Goal: Task Accomplishment & Management: Manage account settings

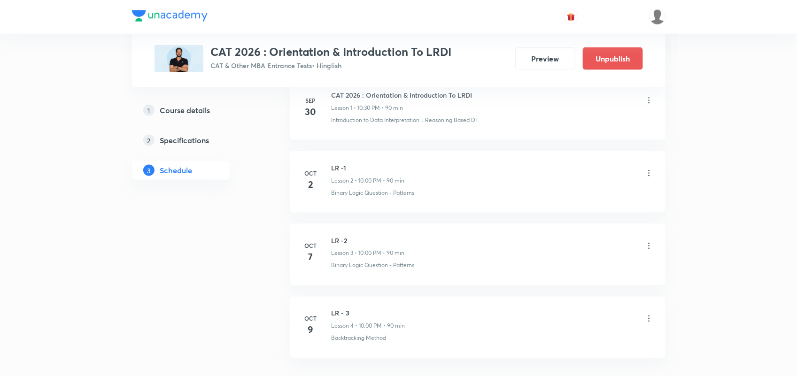
scroll to position [566, 0]
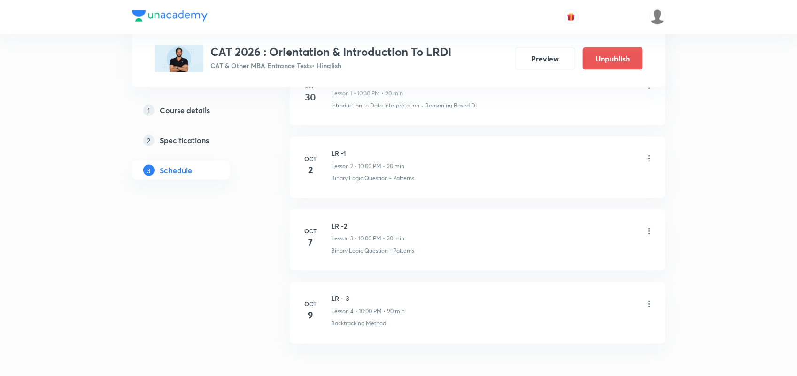
click at [651, 160] on icon at bounding box center [648, 158] width 9 height 9
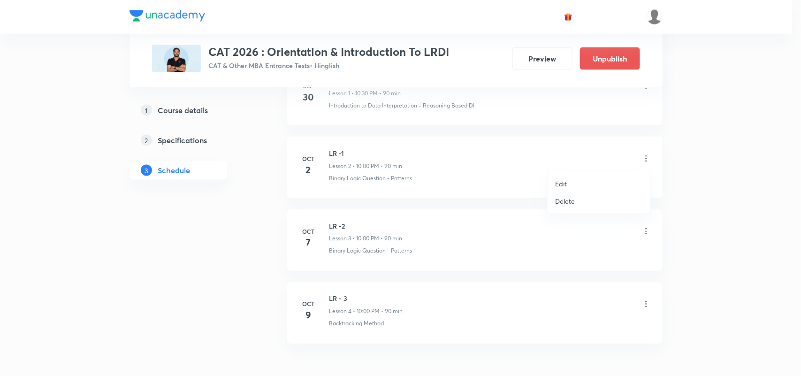
click at [567, 205] on p "Delete" at bounding box center [565, 201] width 20 height 10
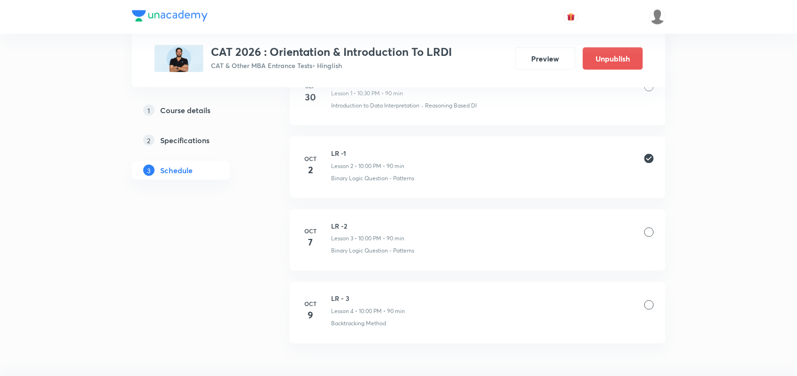
scroll to position [624, 0]
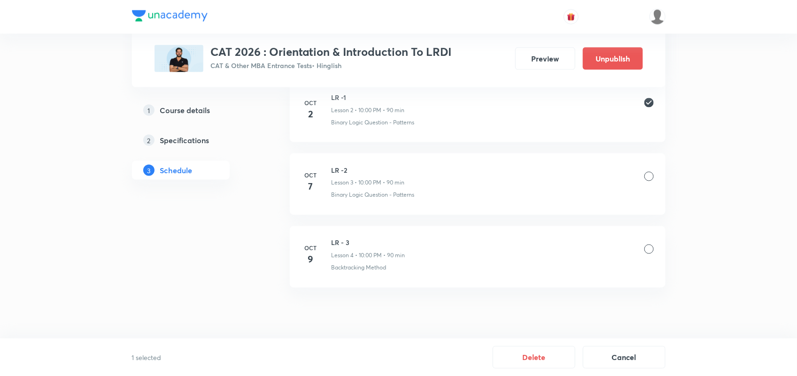
click at [646, 175] on div at bounding box center [648, 176] width 9 height 9
click at [648, 251] on div at bounding box center [648, 249] width 9 height 9
click at [538, 357] on button "Delete" at bounding box center [534, 356] width 83 height 23
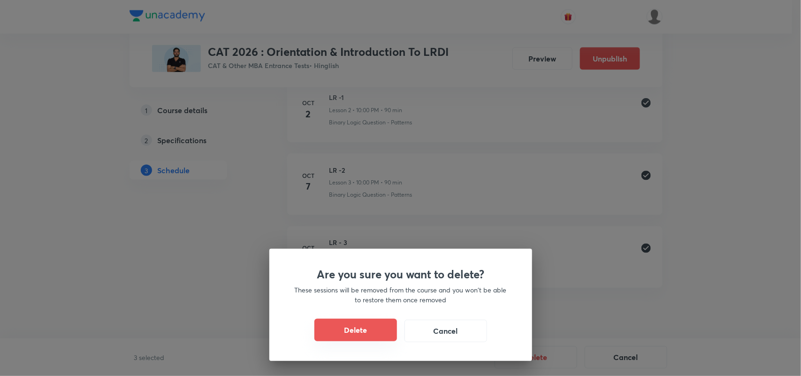
click at [367, 335] on button "Delete" at bounding box center [356, 330] width 83 height 23
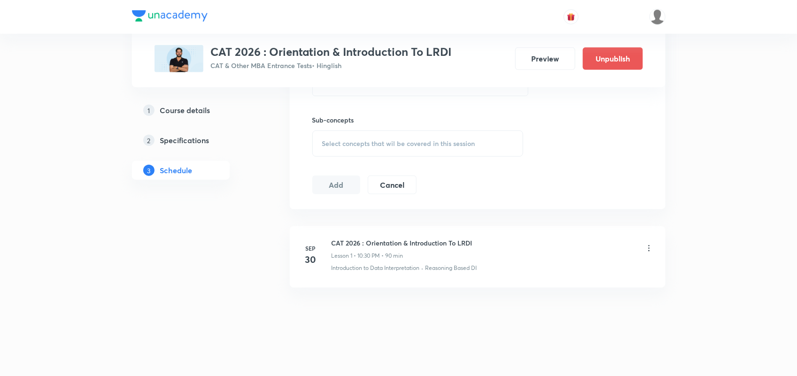
scroll to position [405, 0]
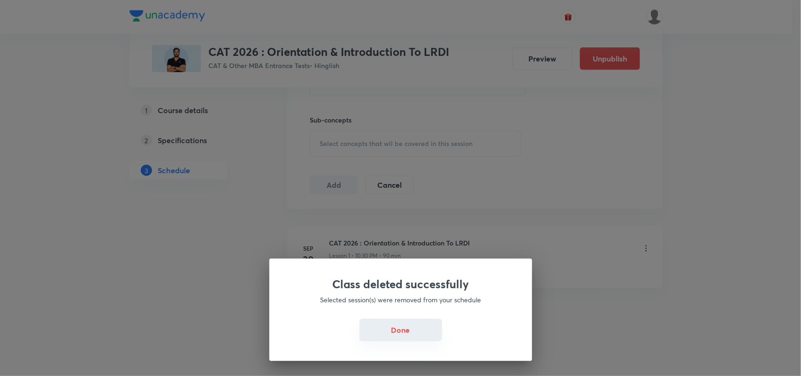
click at [406, 334] on button "Done" at bounding box center [401, 330] width 83 height 23
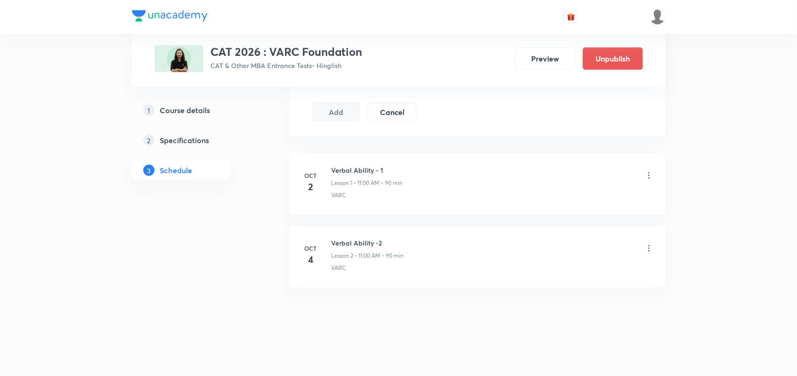
click at [648, 175] on icon at bounding box center [648, 175] width 1 height 6
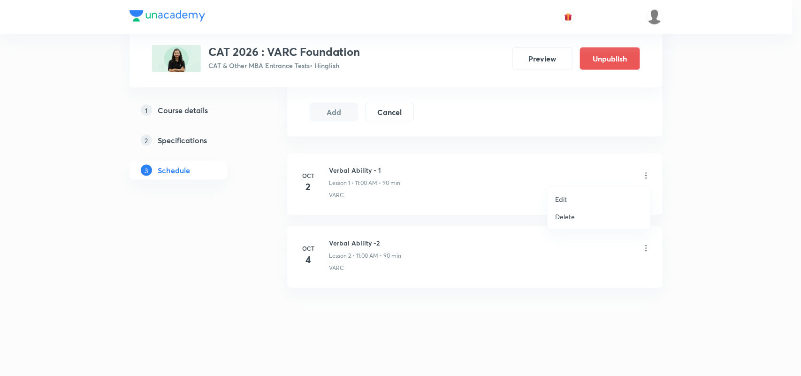
click at [570, 215] on p "Delete" at bounding box center [565, 217] width 20 height 10
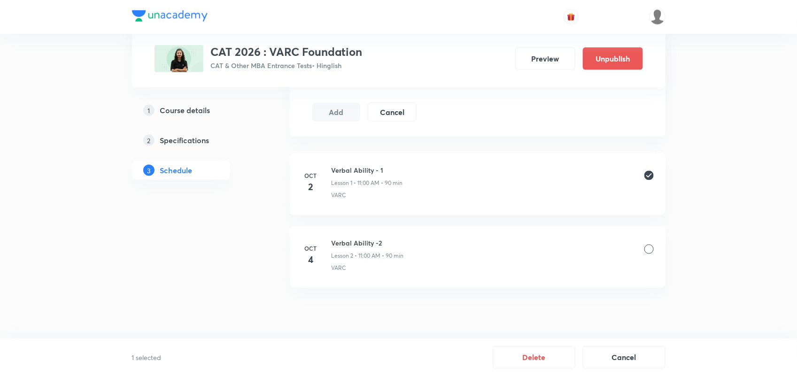
click at [649, 251] on div at bounding box center [648, 249] width 9 height 9
click at [529, 355] on button "Delete" at bounding box center [534, 356] width 83 height 23
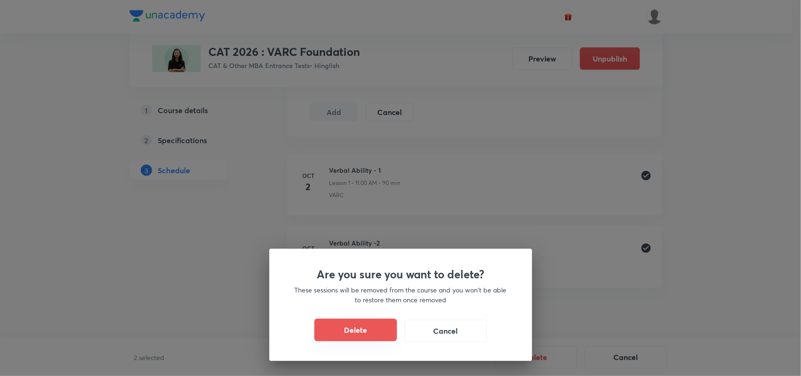
click at [369, 332] on button "Delete" at bounding box center [356, 330] width 83 height 23
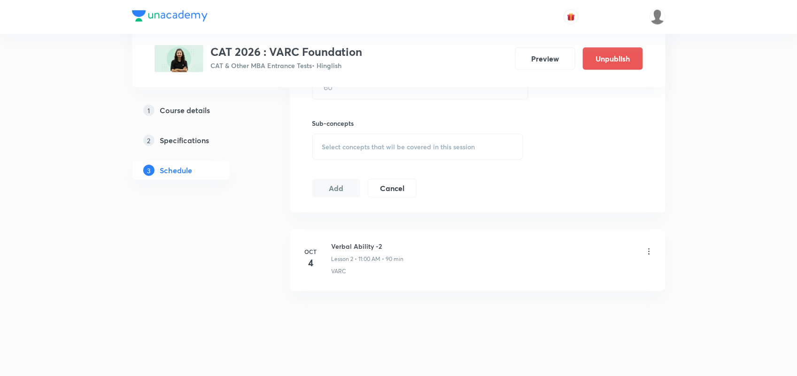
scroll to position [404, 0]
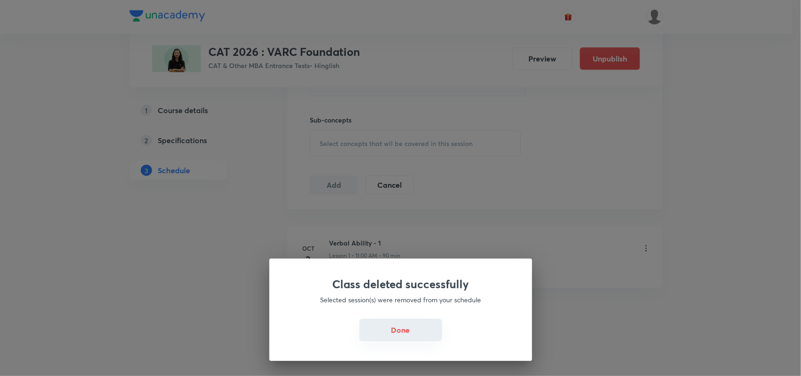
click at [393, 330] on button "Done" at bounding box center [401, 330] width 83 height 23
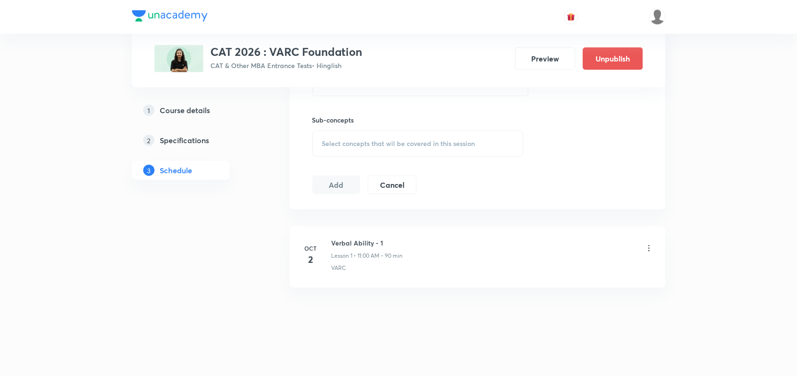
click at [646, 248] on icon at bounding box center [648, 248] width 9 height 9
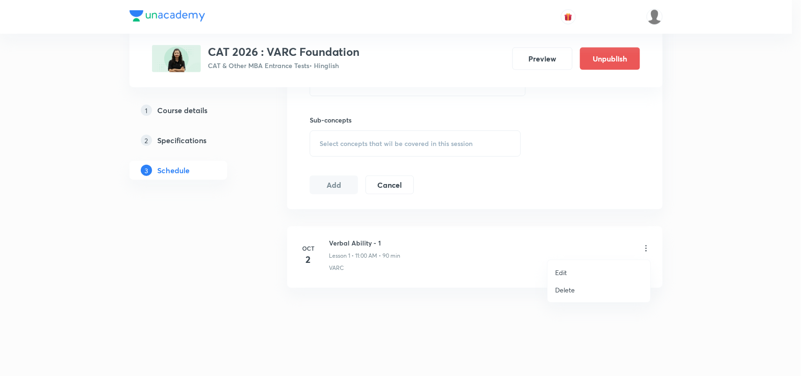
click at [584, 288] on li "Delete" at bounding box center [599, 289] width 103 height 17
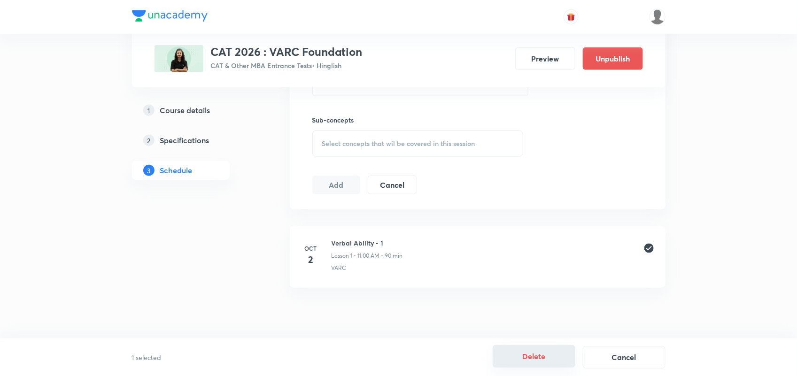
click at [542, 358] on button "Delete" at bounding box center [534, 356] width 83 height 23
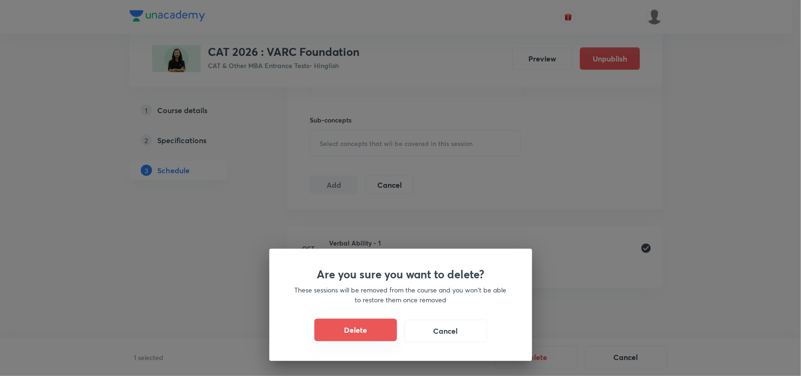
click at [368, 326] on button "Delete" at bounding box center [356, 330] width 83 height 23
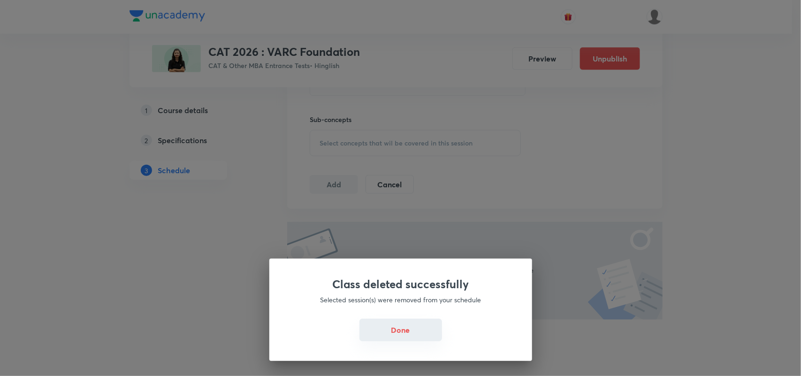
click at [393, 324] on button "Done" at bounding box center [401, 330] width 83 height 23
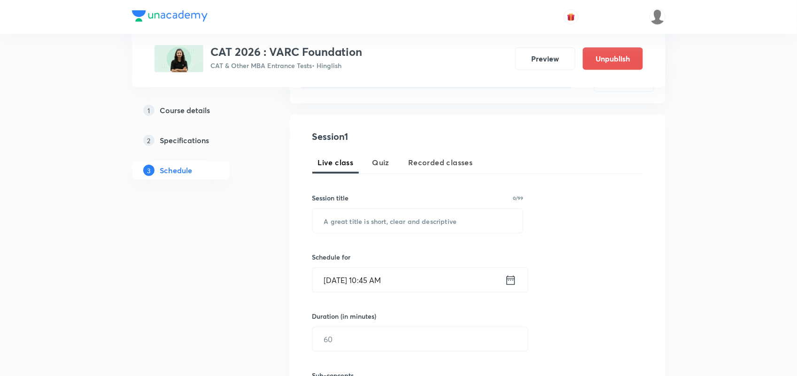
scroll to position [134, 0]
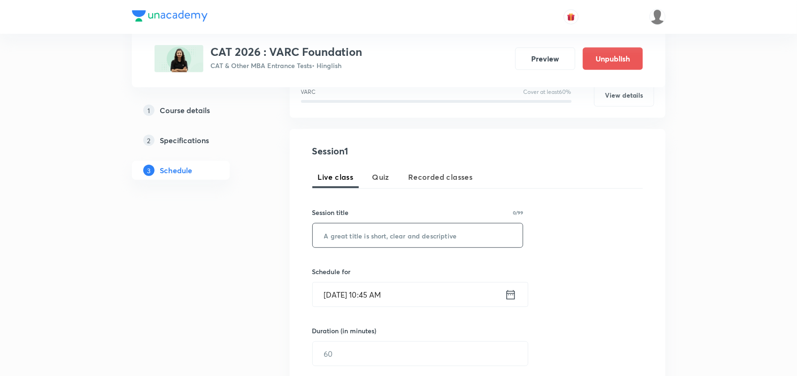
click at [394, 239] on input "text" at bounding box center [418, 235] width 210 height 24
type input "O"
type input "V"
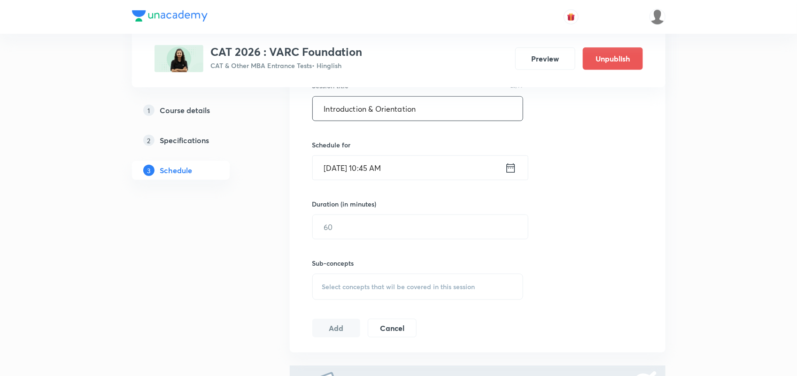
scroll to position [261, 0]
type input "Introduction & Orientation"
click at [513, 167] on icon at bounding box center [511, 167] width 12 height 13
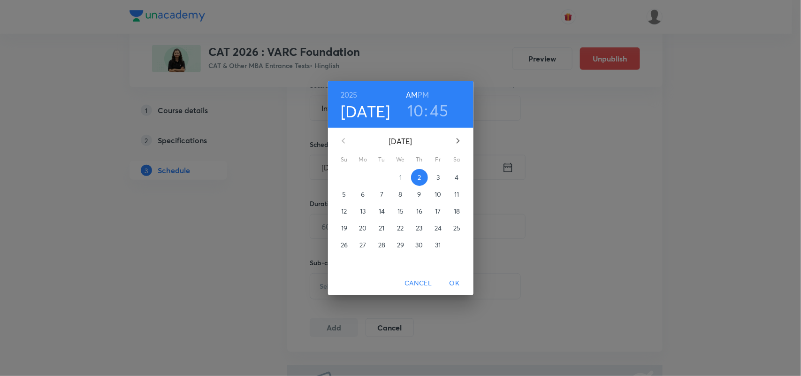
click at [453, 176] on span "4" at bounding box center [457, 177] width 17 height 9
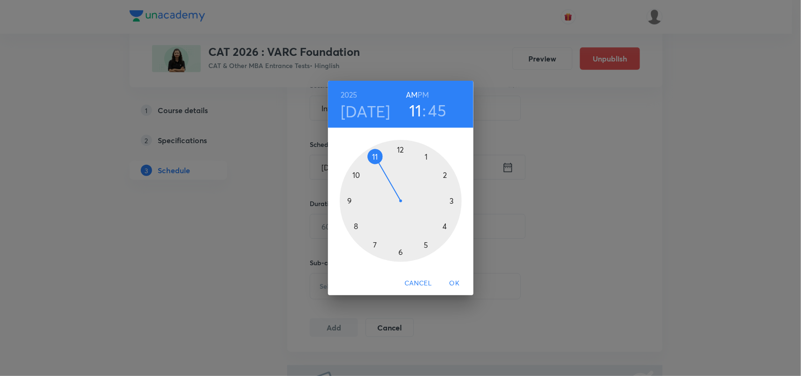
drag, startPoint x: 357, startPoint y: 177, endPoint x: 381, endPoint y: 162, distance: 27.8
click at [381, 162] on div at bounding box center [401, 201] width 122 height 122
drag, startPoint x: 351, startPoint y: 197, endPoint x: 404, endPoint y: 144, distance: 75.4
click at [404, 144] on div at bounding box center [401, 201] width 122 height 122
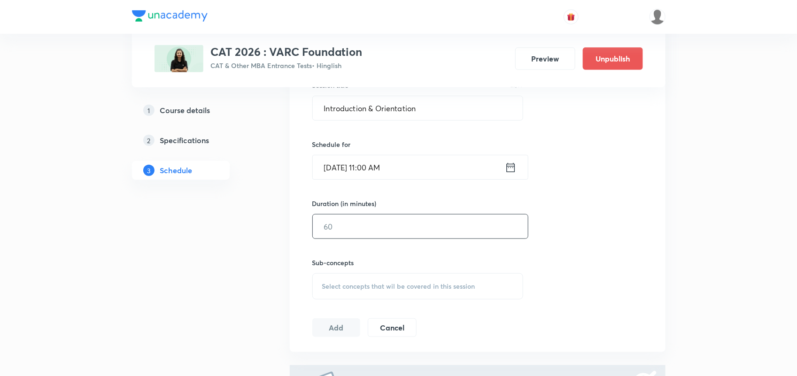
click at [401, 228] on input "text" at bounding box center [420, 227] width 215 height 24
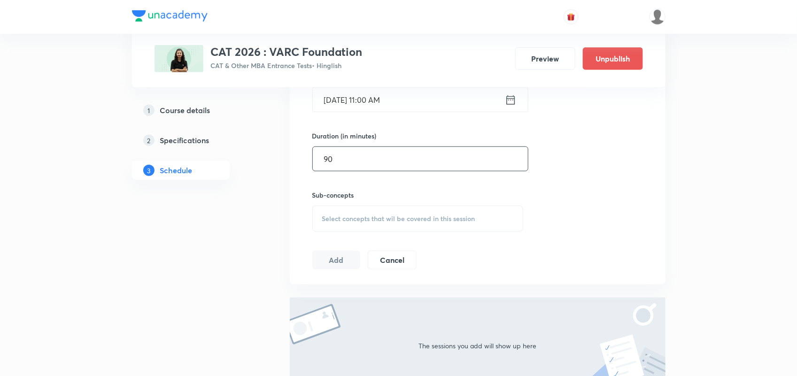
scroll to position [329, 0]
type input "90"
click at [364, 209] on div "Select concepts that wil be covered in this session" at bounding box center [417, 218] width 211 height 26
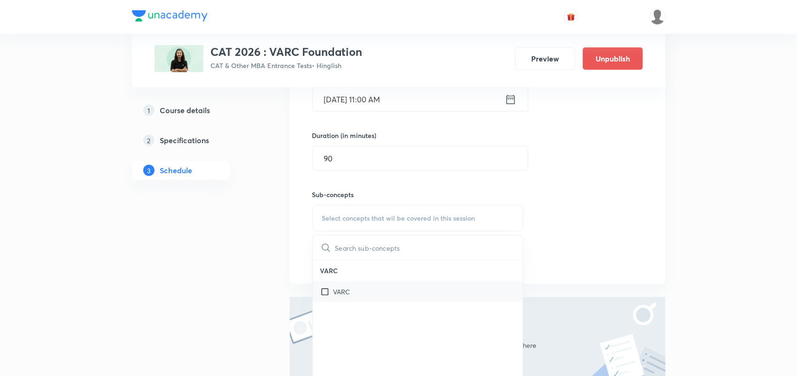
click at [339, 297] on p "VARC" at bounding box center [341, 292] width 17 height 10
checkbox input "true"
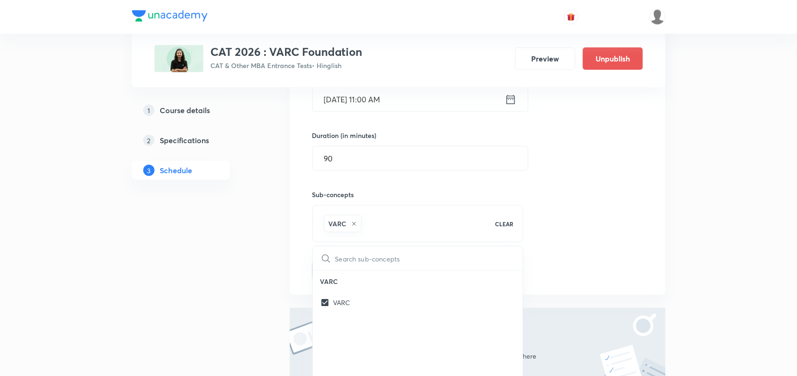
click at [553, 226] on div "Session 1 Live class Quiz Recorded classes Session title 26/99 Introduction & O…" at bounding box center [477, 114] width 331 height 331
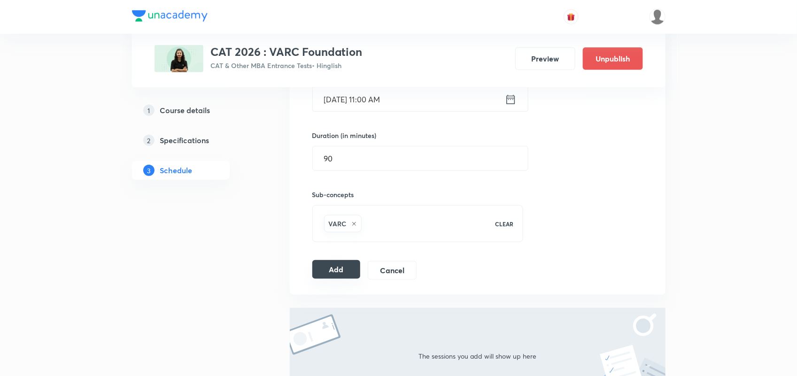
click at [325, 276] on button "Add" at bounding box center [336, 269] width 48 height 19
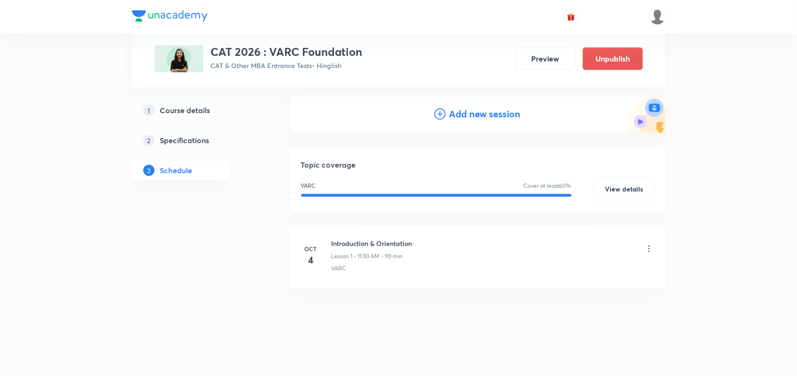
scroll to position [0, 0]
